Goal: Task Accomplishment & Management: Manage account settings

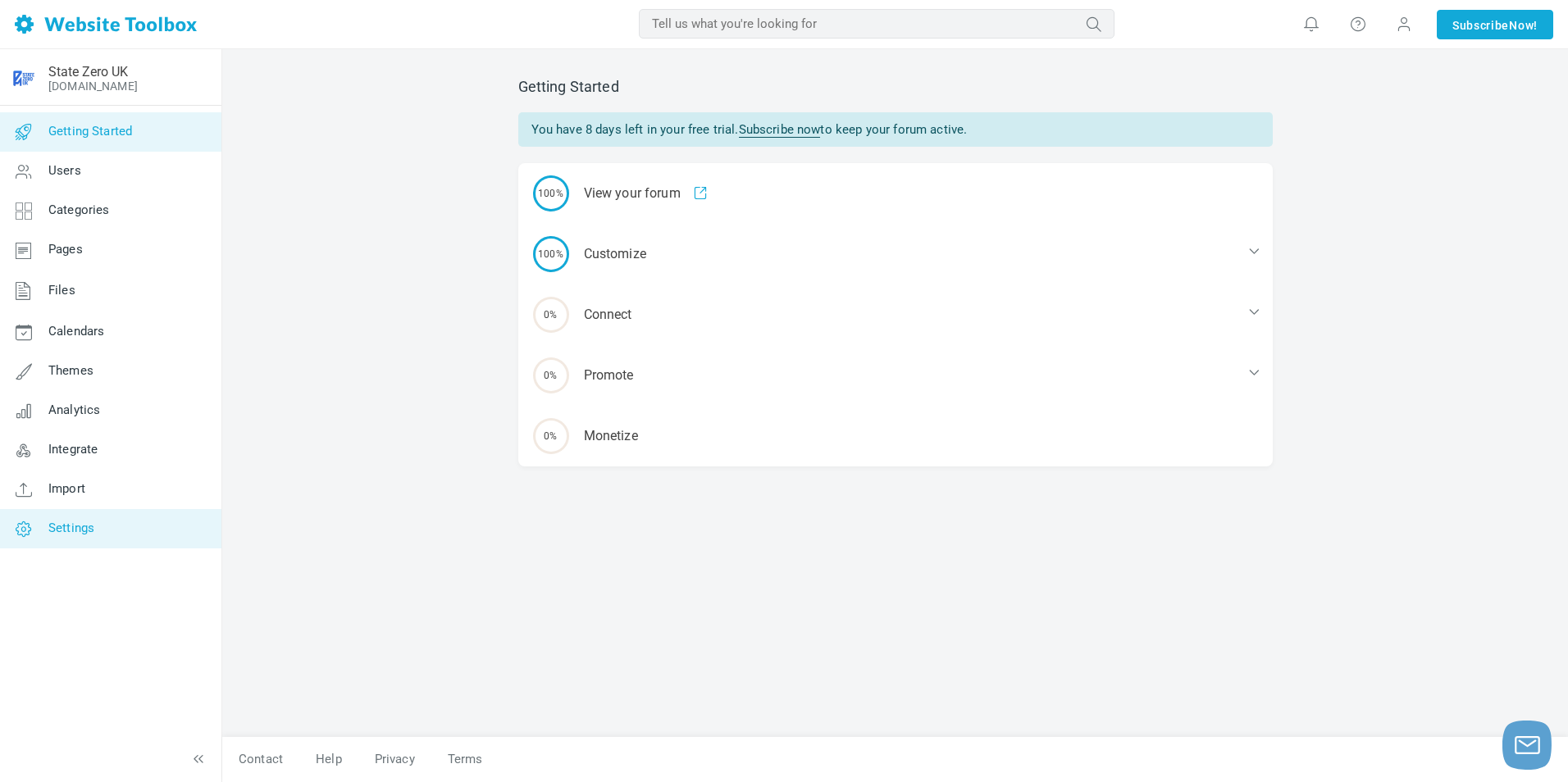
click at [76, 525] on span "Settings" at bounding box center [71, 527] width 46 height 14
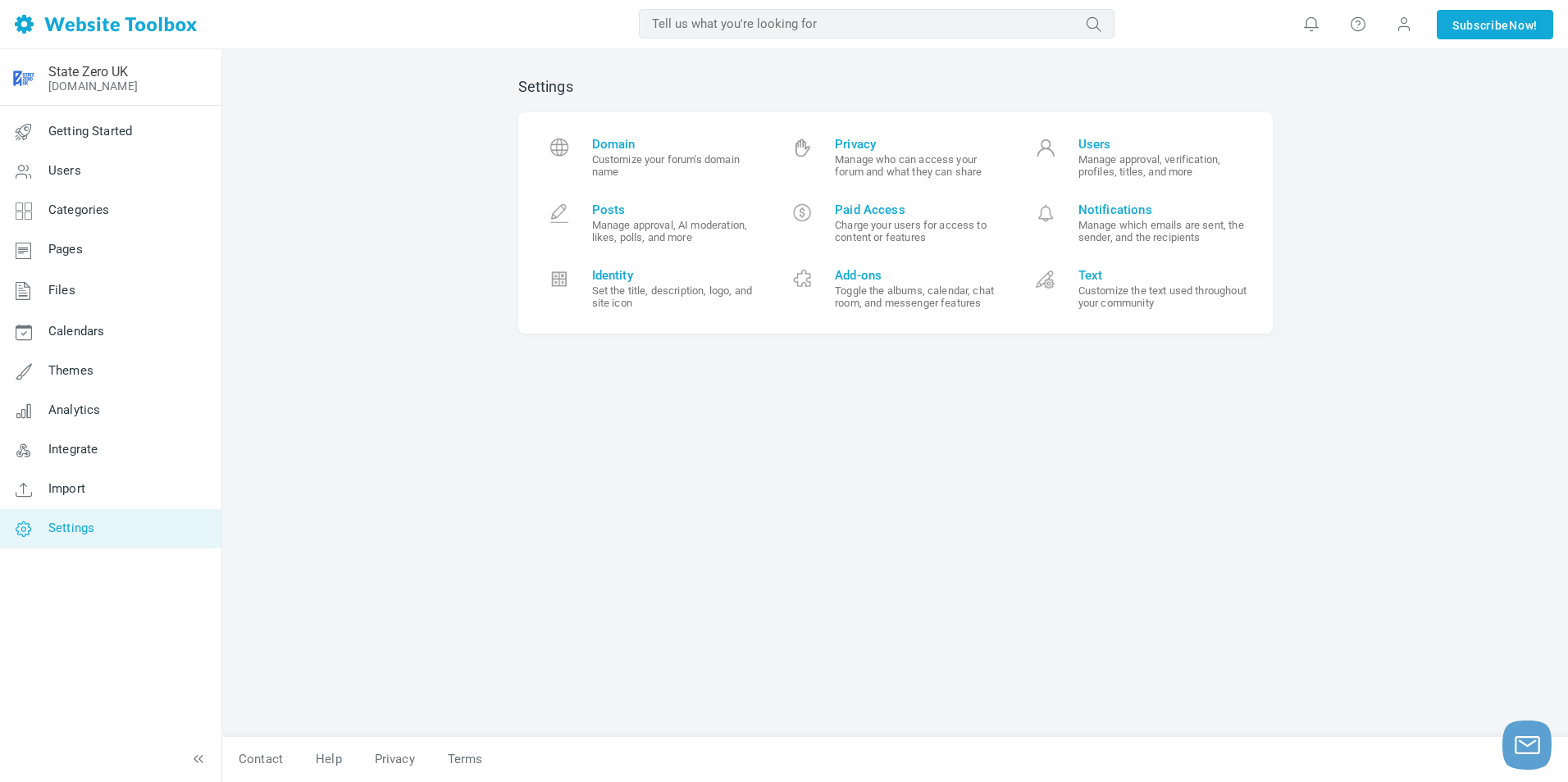
click at [1387, 19] on span "statezerouk Account Billing Switch Account Add Linked Account Log Out" at bounding box center [1404, 24] width 46 height 49
click at [1411, 32] on span at bounding box center [1403, 24] width 26 height 26
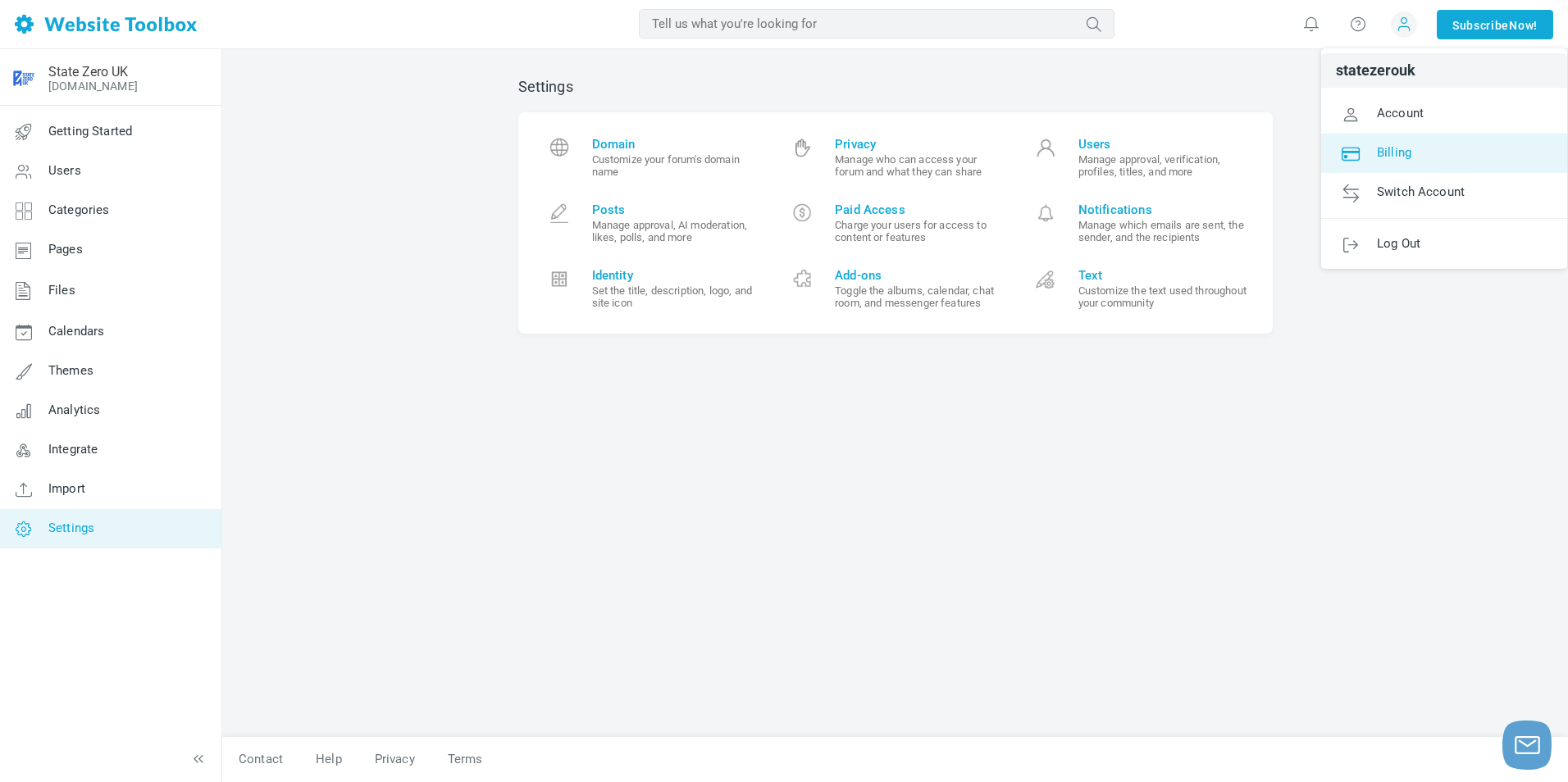
click at [1397, 151] on span "Billing" at bounding box center [1394, 151] width 35 height 14
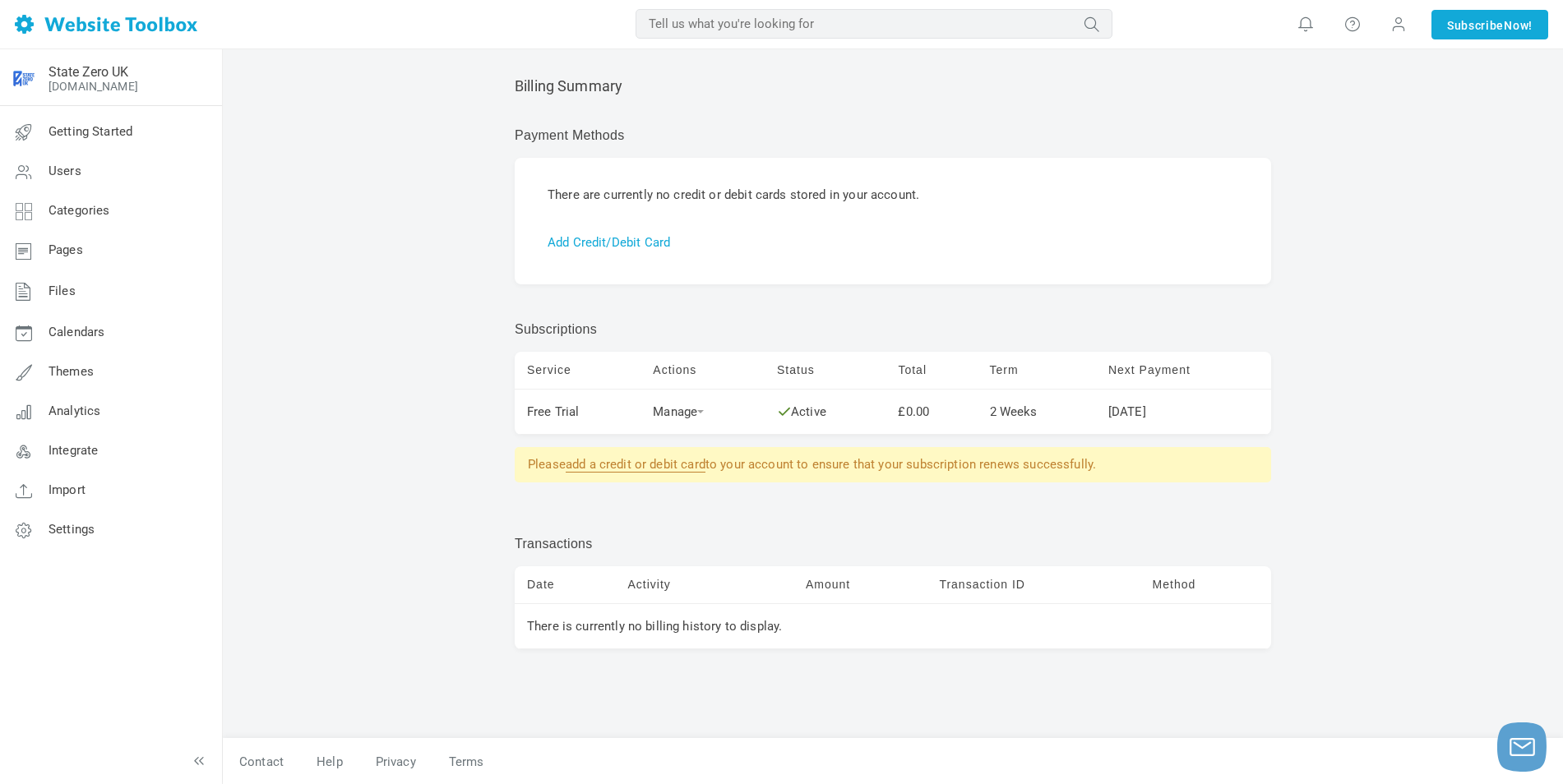
scroll to position [3, 0]
click at [676, 403] on td "Manage Subscribe" at bounding box center [702, 411] width 124 height 45
click at [678, 408] on link "Manage" at bounding box center [678, 410] width 51 height 14
click at [558, 411] on td "Free Trial" at bounding box center [577, 411] width 126 height 45
drag, startPoint x: 558, startPoint y: 411, endPoint x: 596, endPoint y: 415, distance: 38.2
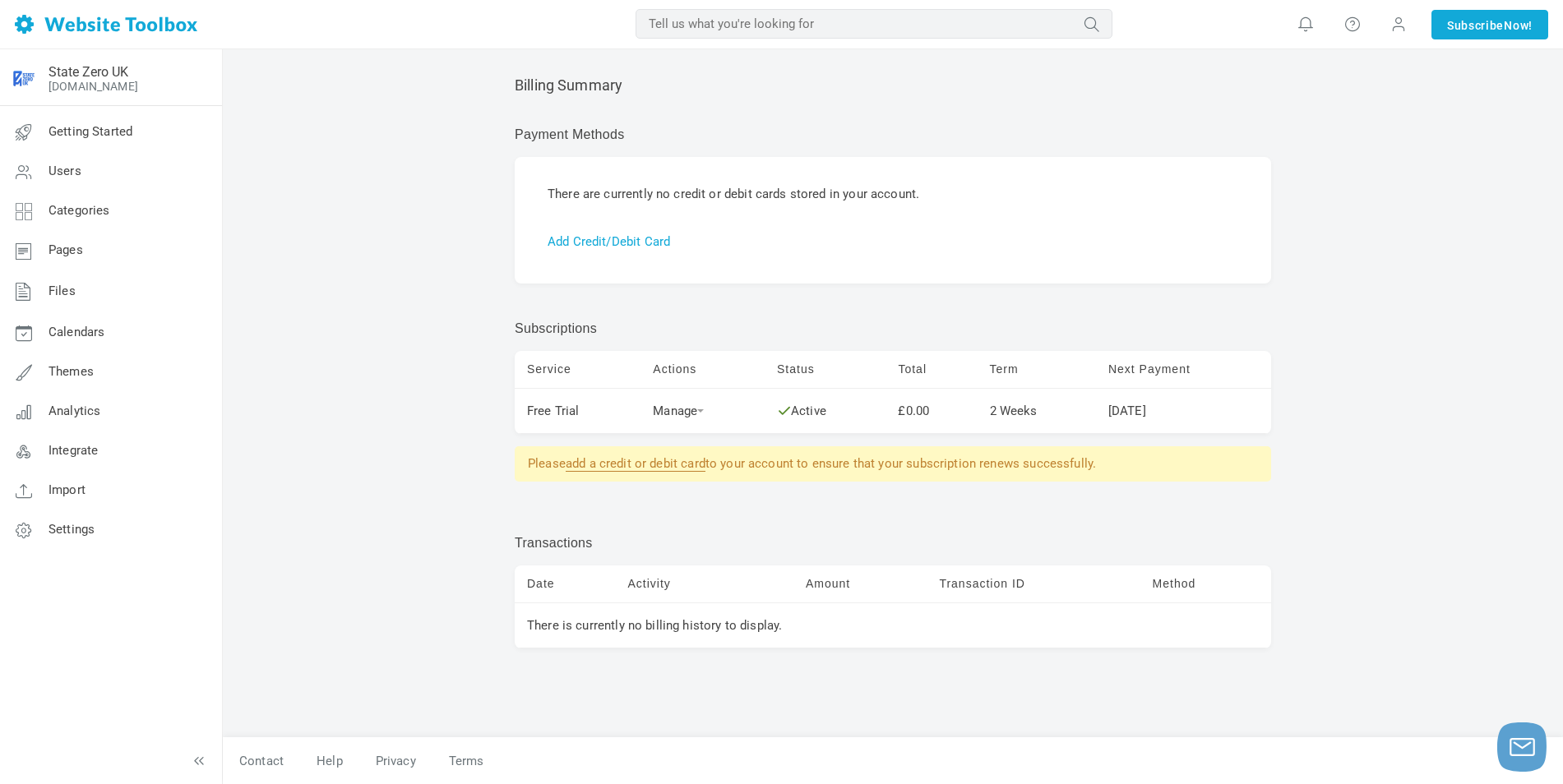
click at [596, 415] on td "Free Trial" at bounding box center [577, 411] width 126 height 45
click at [663, 409] on link "Manage" at bounding box center [678, 410] width 51 height 14
click at [682, 323] on div "Subscriptions" at bounding box center [886, 328] width 742 height 19
click at [122, 525] on link "Settings" at bounding box center [110, 530] width 223 height 39
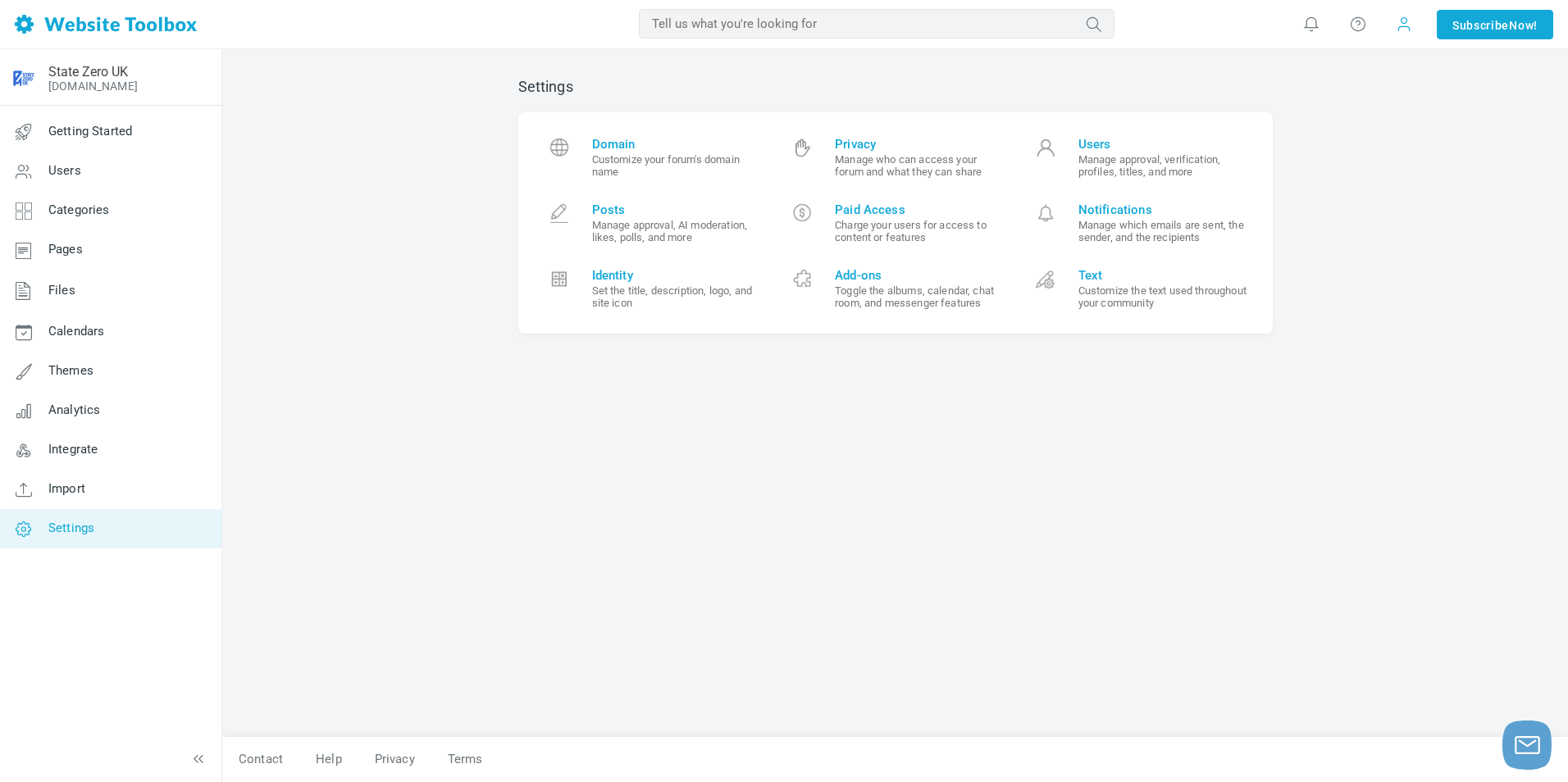
click at [1401, 33] on span at bounding box center [1403, 24] width 26 height 26
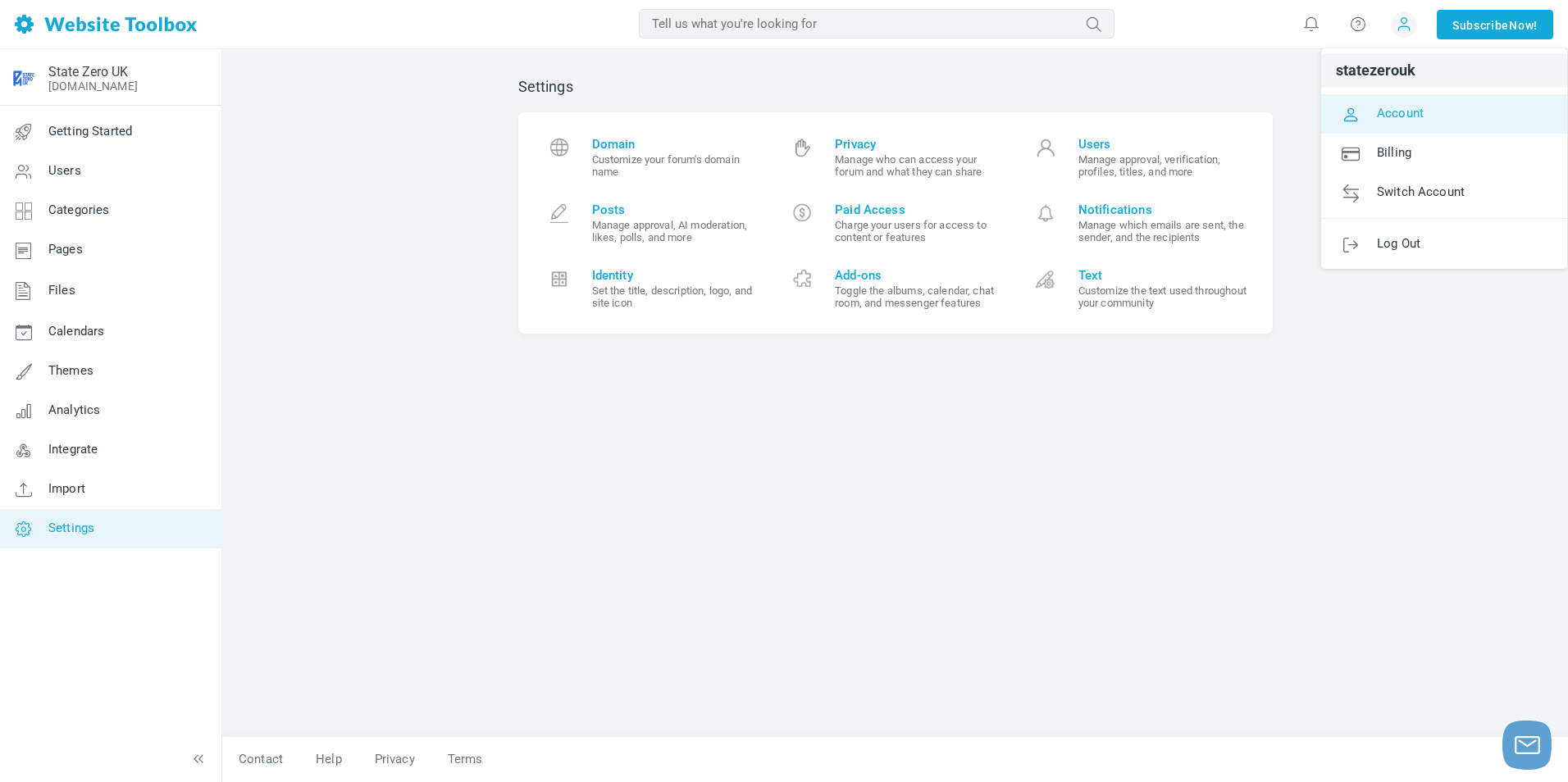
click at [1396, 109] on span "Account" at bounding box center [1400, 111] width 47 height 14
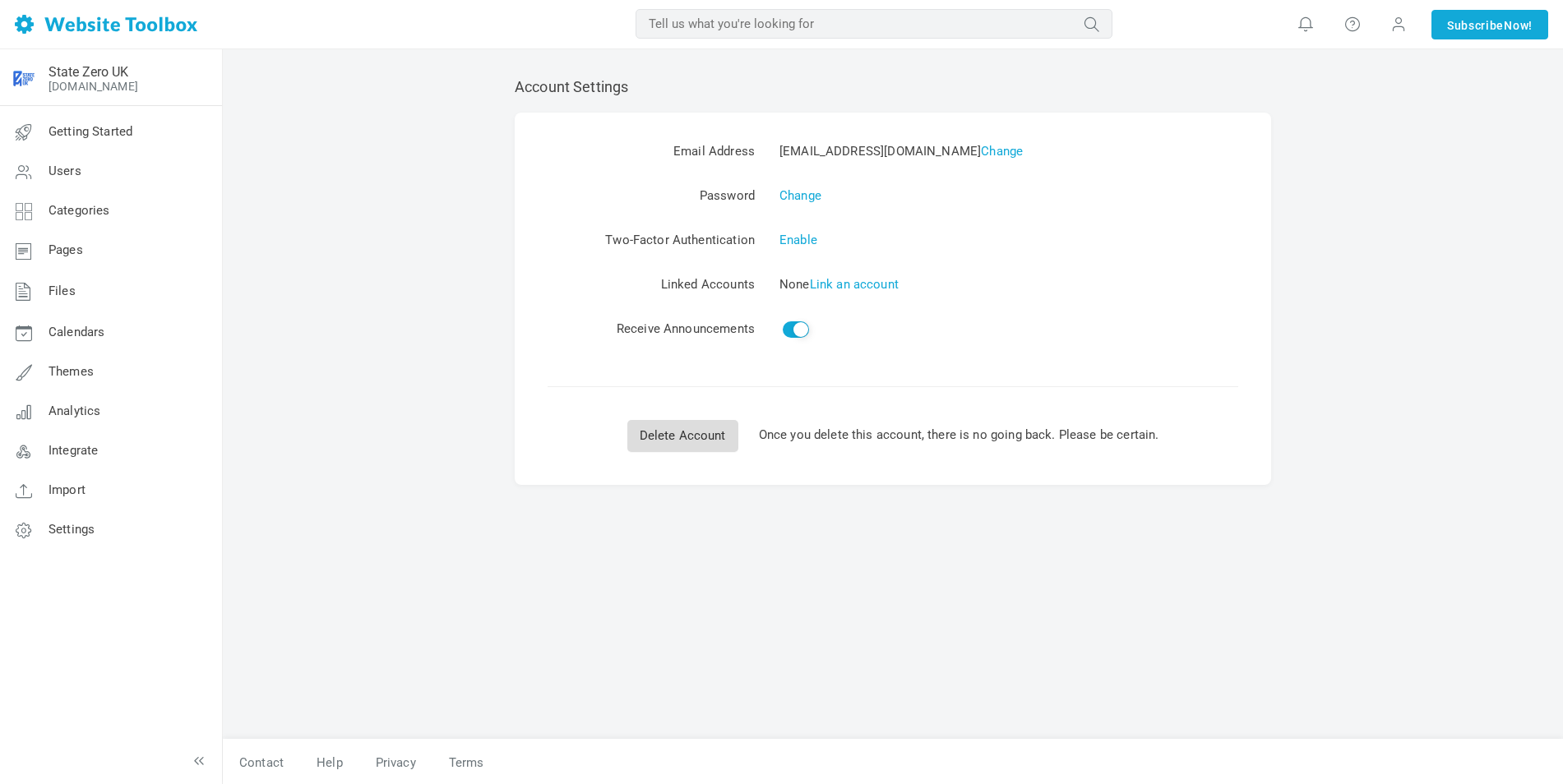
click at [676, 432] on link "Delete Account" at bounding box center [682, 435] width 111 height 32
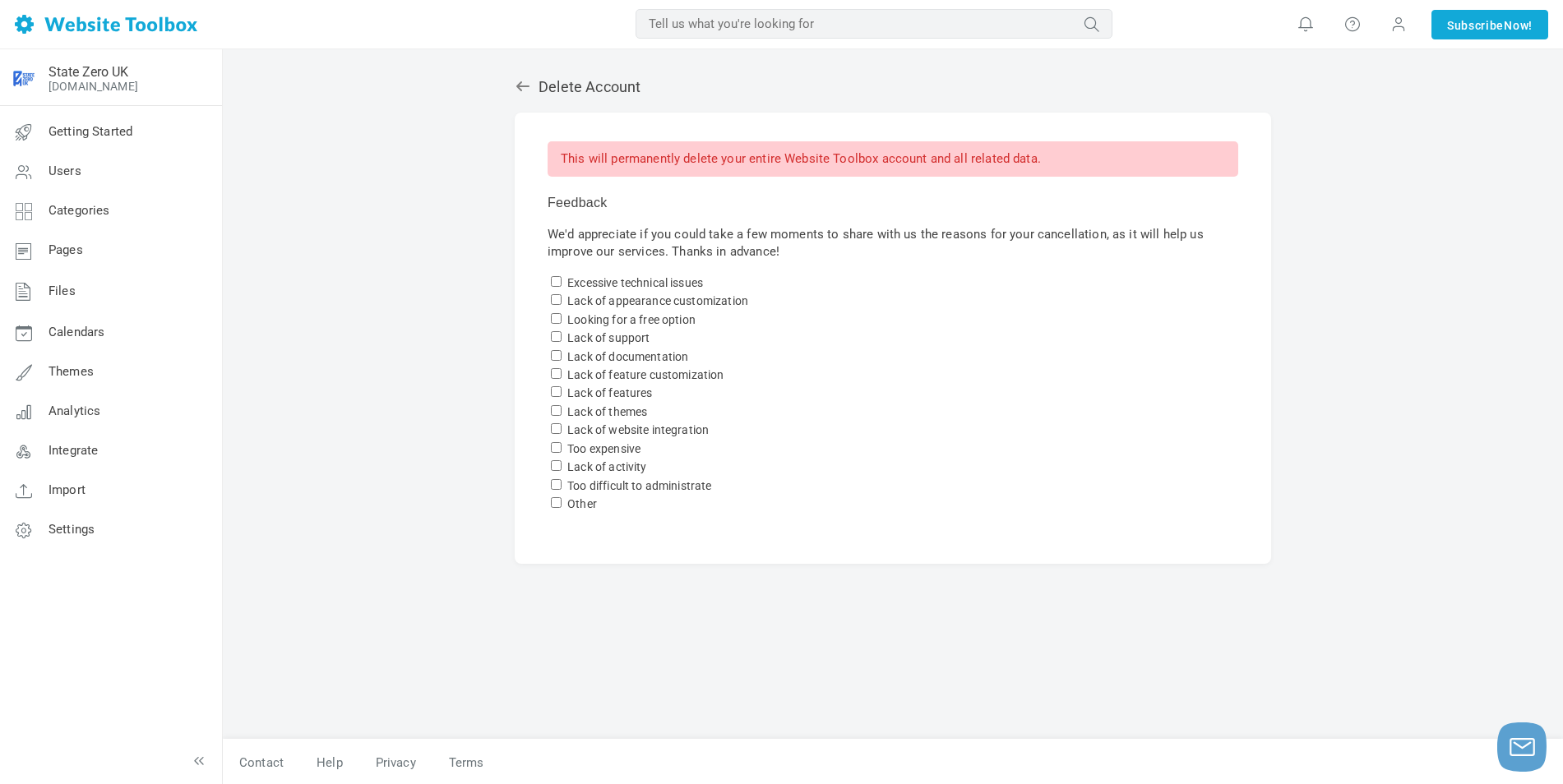
click at [556, 498] on input "Other" at bounding box center [556, 502] width 11 height 11
checkbox input "true"
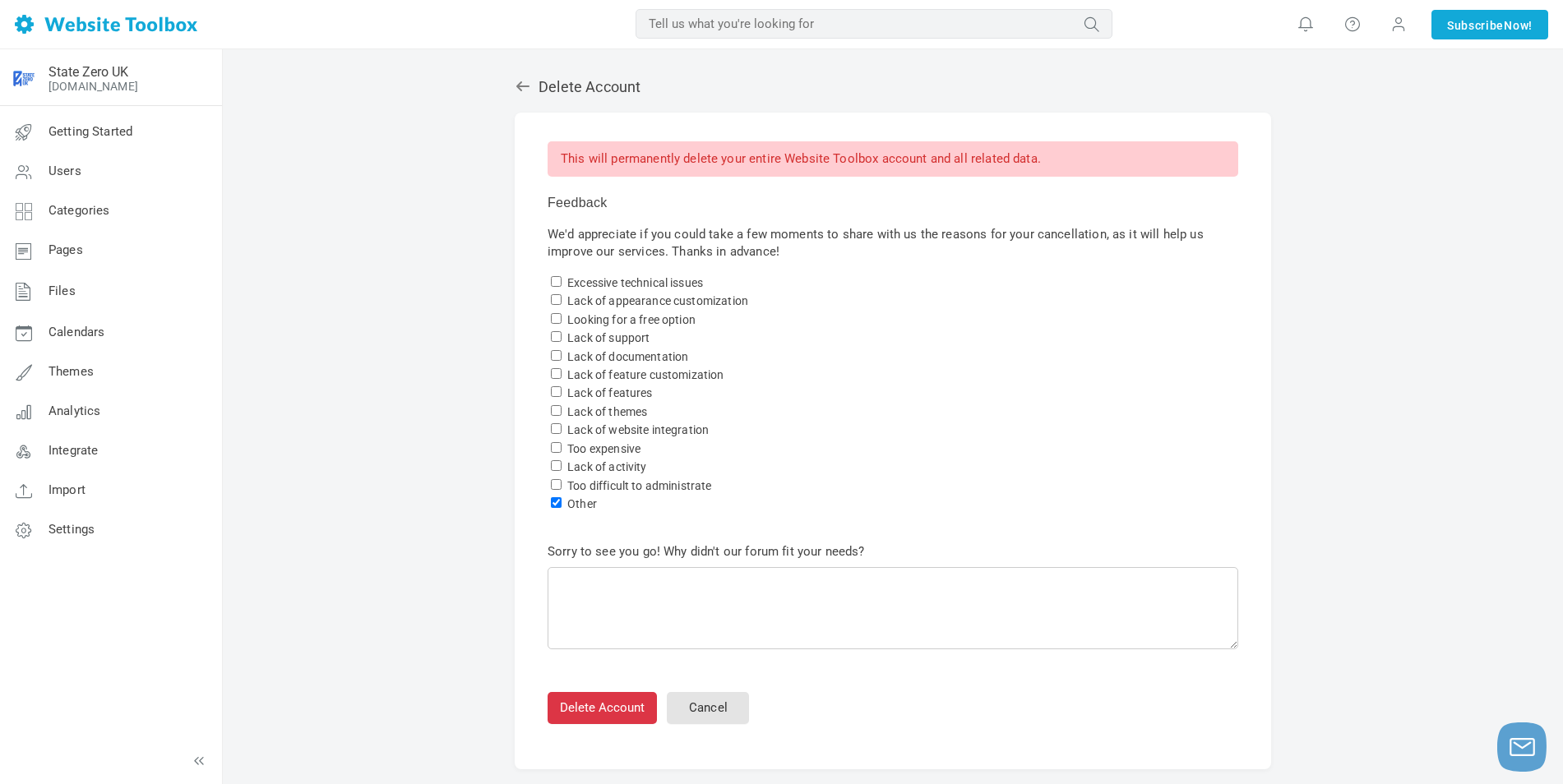
click at [563, 464] on form "Excessive technical issues Lack of appearance customization Looking for a free …" at bounding box center [892, 499] width 691 height 451
click at [560, 463] on input "Lack of activity" at bounding box center [556, 465] width 11 height 11
checkbox input "true"
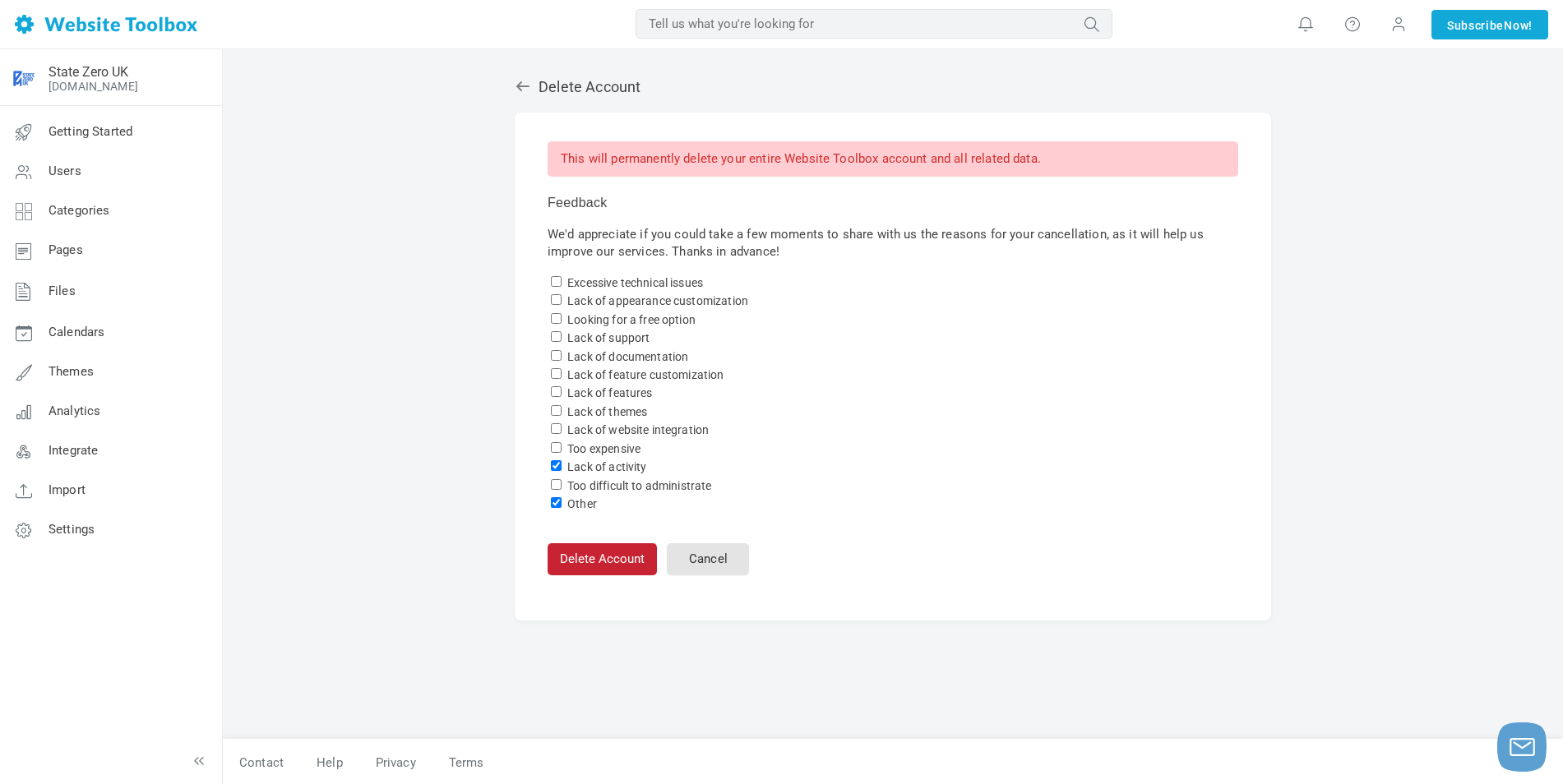
click at [632, 558] on button "Delete Account" at bounding box center [601, 559] width 109 height 32
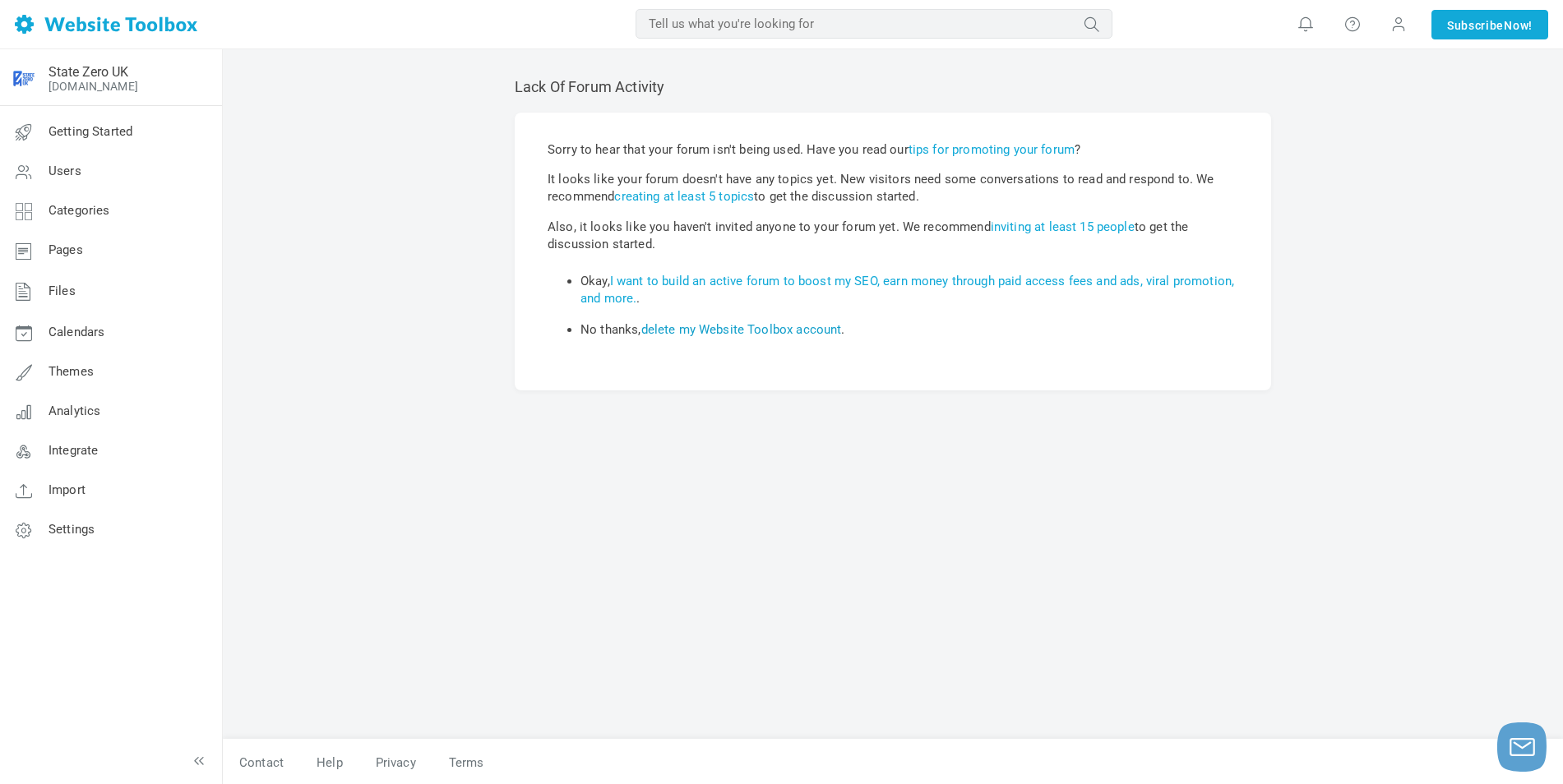
click at [717, 327] on link "delete my Website Toolbox account" at bounding box center [742, 329] width 200 height 14
